Goal: Task Accomplishment & Management: Manage account settings

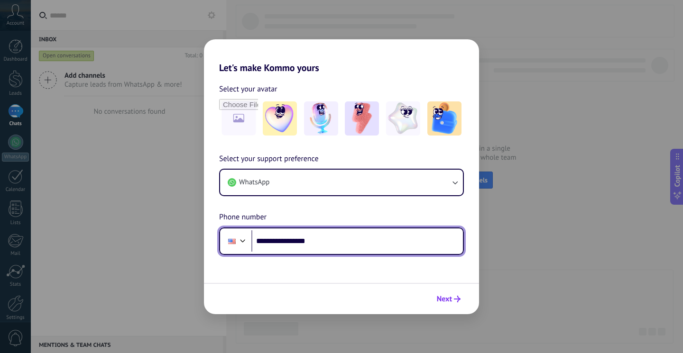
type input "**********"
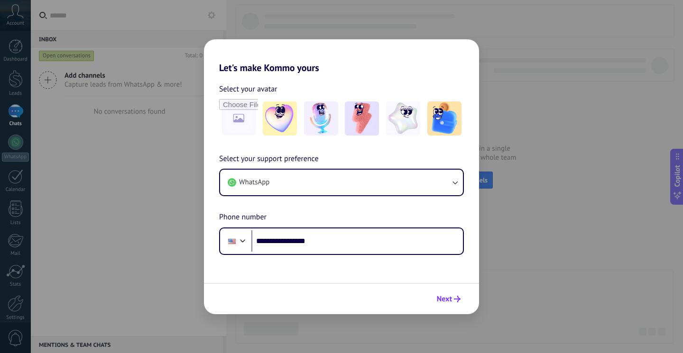
click at [449, 300] on span "Next" at bounding box center [444, 299] width 15 height 7
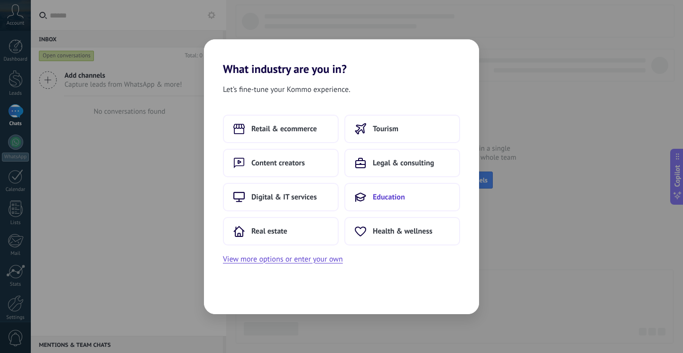
drag, startPoint x: 381, startPoint y: 197, endPoint x: 366, endPoint y: 194, distance: 16.0
click at [366, 194] on button "Education" at bounding box center [402, 197] width 116 height 28
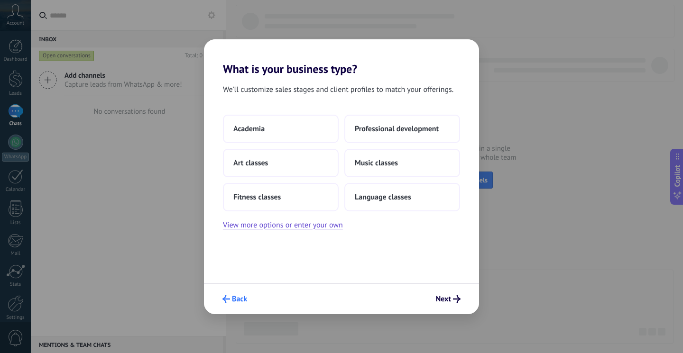
click at [235, 296] on span "Back" at bounding box center [239, 299] width 15 height 7
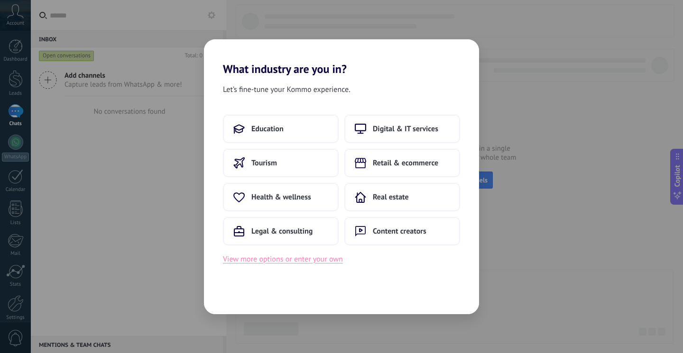
click at [298, 261] on button "View more options or enter your own" at bounding box center [283, 259] width 120 height 12
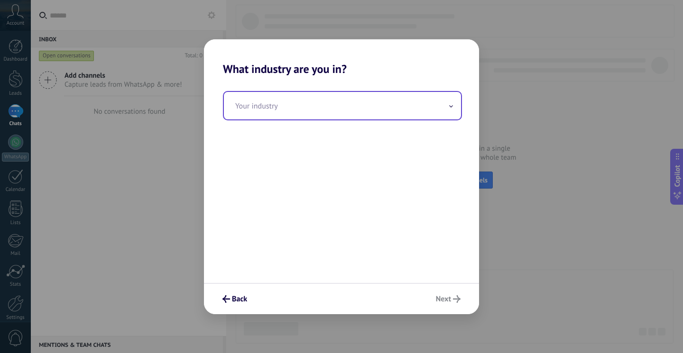
click at [331, 114] on input "text" at bounding box center [342, 106] width 237 height 28
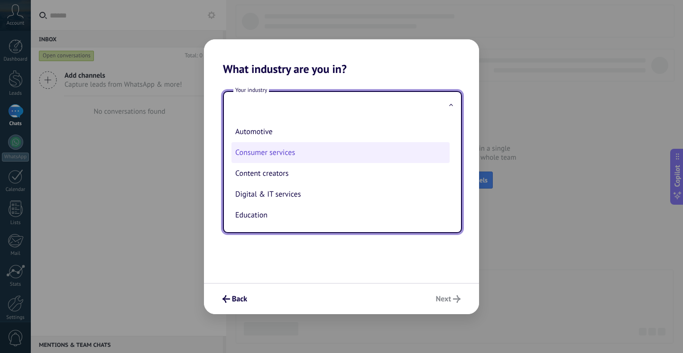
click at [284, 152] on li "Consumer services" at bounding box center [340, 152] width 218 height 21
type input "**********"
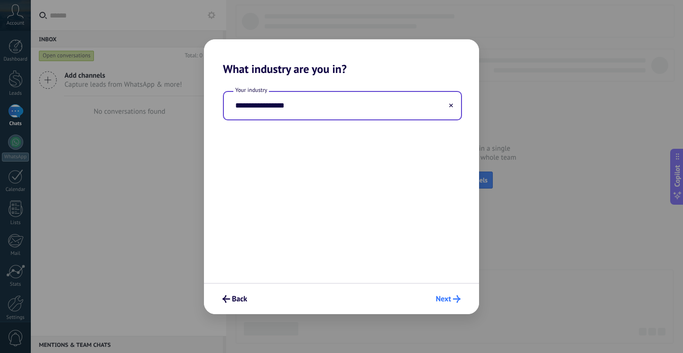
click at [448, 293] on button "Next" at bounding box center [448, 299] width 33 height 16
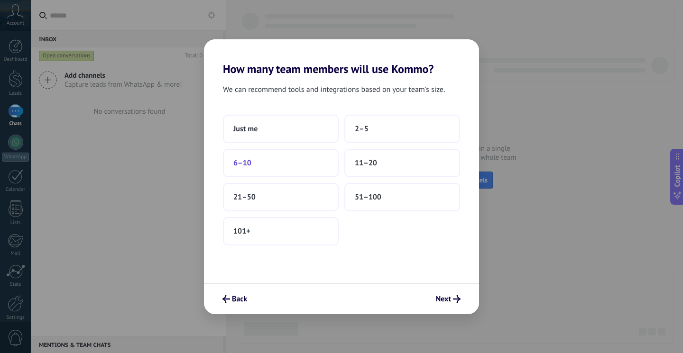
click at [279, 164] on button "6–10" at bounding box center [281, 163] width 116 height 28
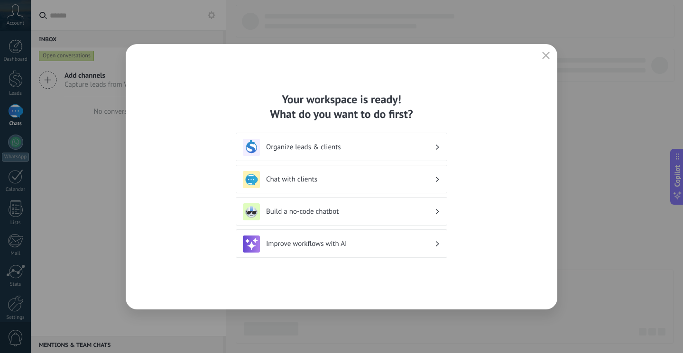
click at [376, 174] on div "Chat with clients" at bounding box center [341, 179] width 197 height 17
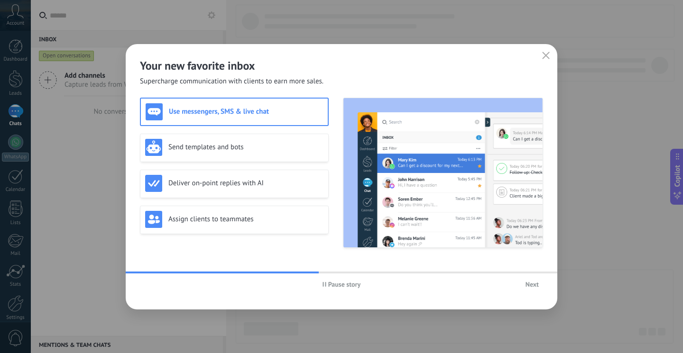
click at [529, 284] on span "Next" at bounding box center [532, 284] width 13 height 7
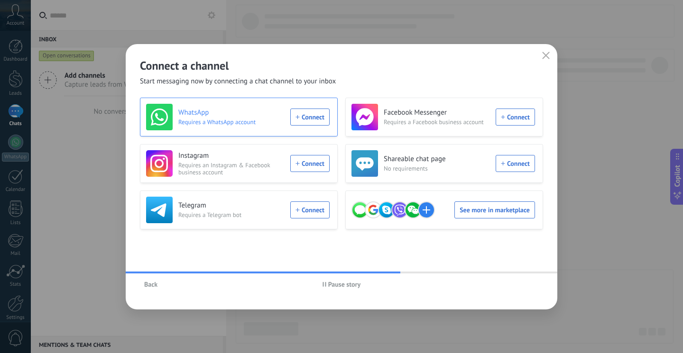
click at [314, 121] on div "WhatsApp Requires a WhatsApp account Connect" at bounding box center [238, 117] width 184 height 27
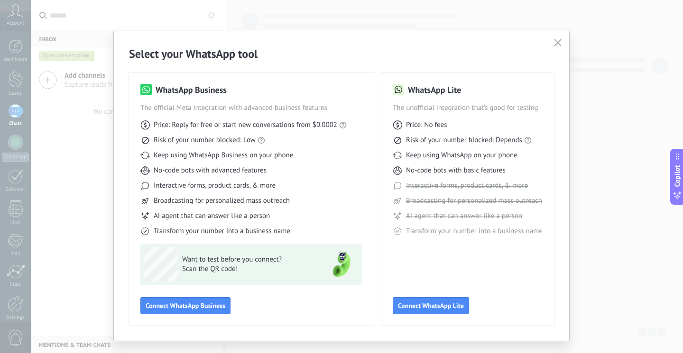
scroll to position [19, 0]
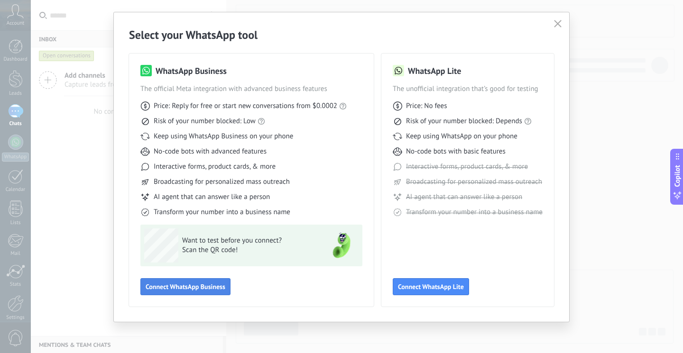
click at [190, 284] on span "Connect WhatsApp Business" at bounding box center [186, 287] width 80 height 7
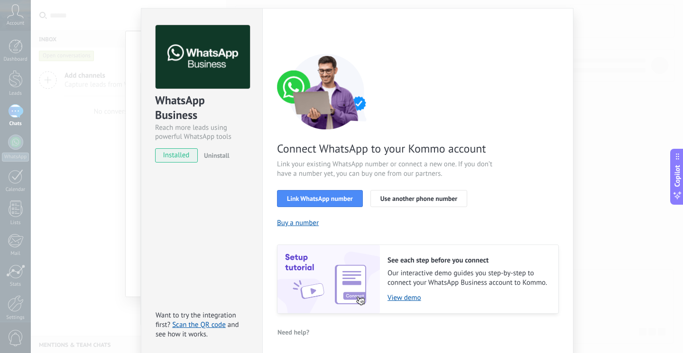
scroll to position [30, 0]
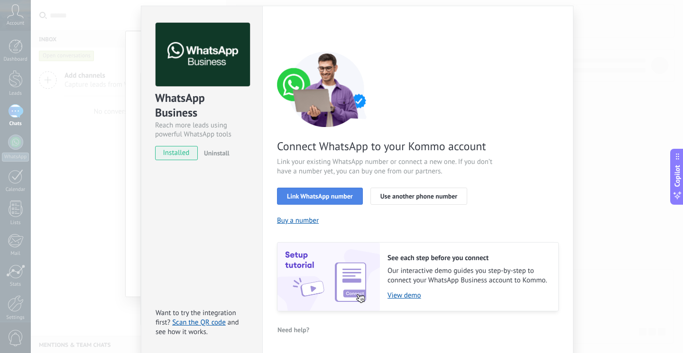
click at [315, 193] on span "Link WhatsApp number" at bounding box center [320, 196] width 66 height 7
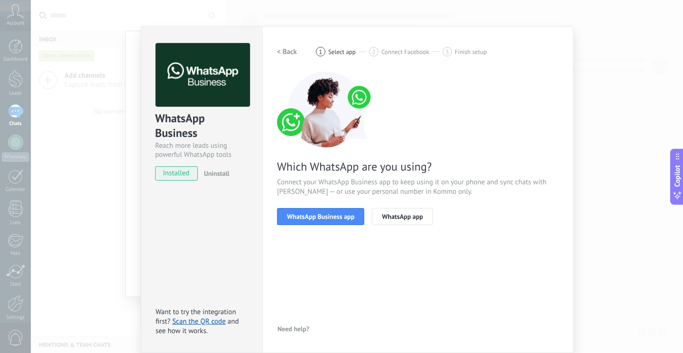
scroll to position [9, 0]
click at [320, 220] on span "WhatsApp Business app" at bounding box center [320, 216] width 67 height 7
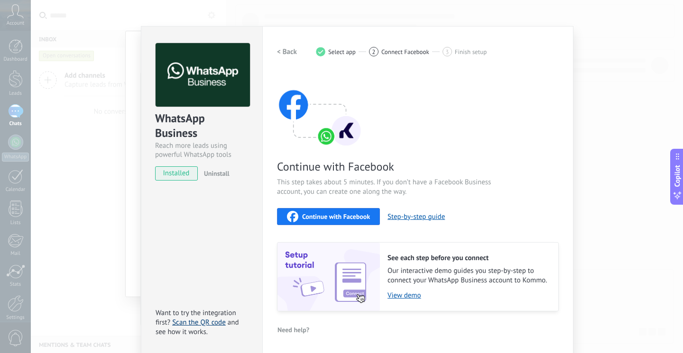
click at [207, 324] on link "Scan the QR code" at bounding box center [199, 322] width 54 height 9
